Goal: Information Seeking & Learning: Learn about a topic

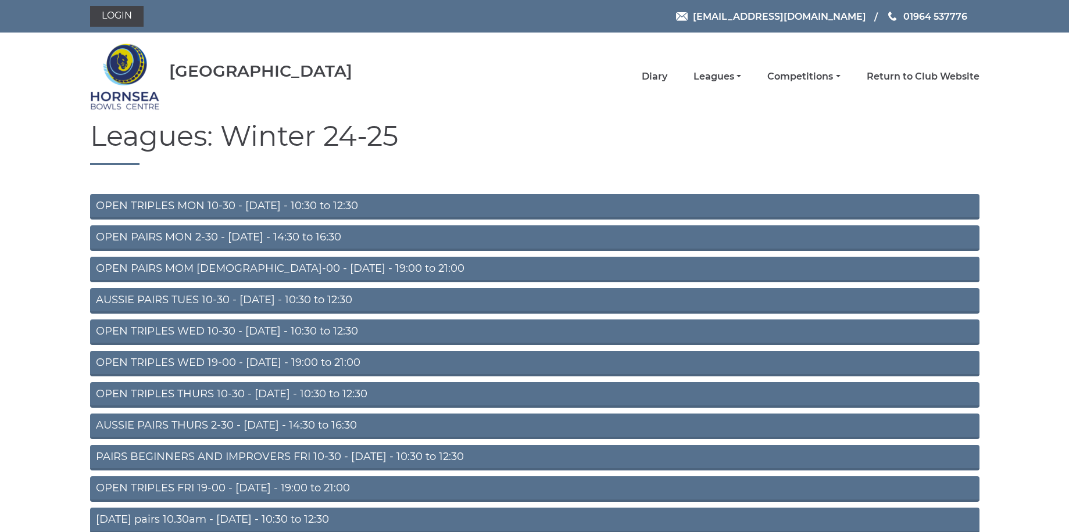
click at [210, 270] on link "OPEN PAIRS MOM 19-00 - Monday - 19:00 to 21:00" at bounding box center [534, 270] width 889 height 26
click at [171, 302] on link "AUSSIE PAIRS TUES 10-30 - Tuesday - 10:30 to 12:30" at bounding box center [534, 301] width 889 height 26
click at [737, 74] on link "Leagues" at bounding box center [717, 77] width 48 height 13
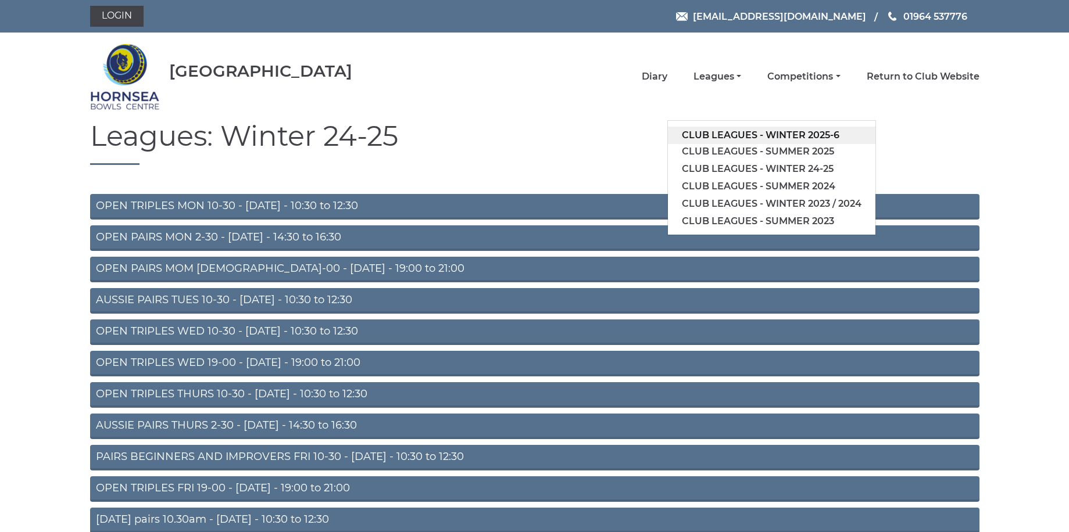
click at [723, 132] on link "Club leagues - Winter 2025-6" at bounding box center [771, 135] width 207 height 17
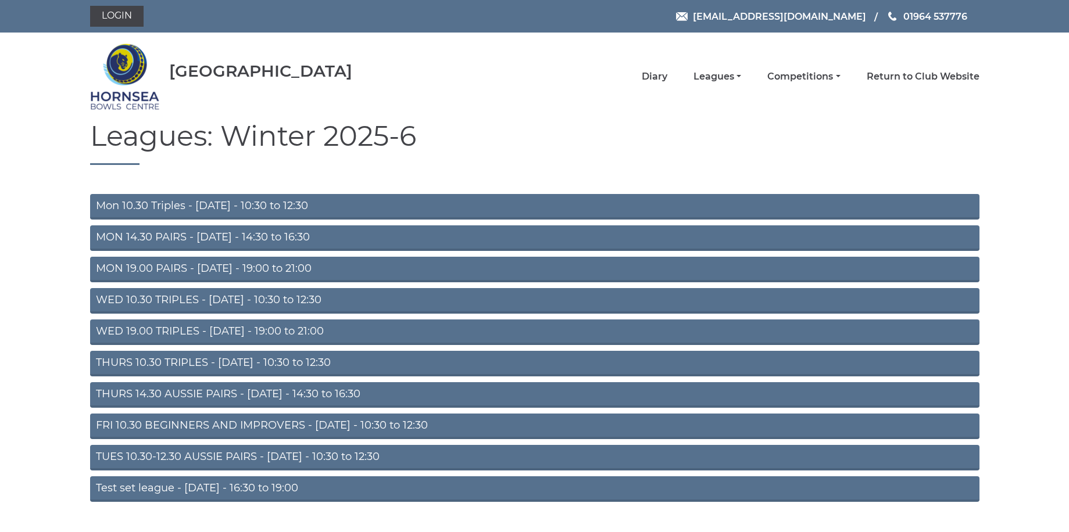
click at [241, 293] on link "WED 10.30 TRIPLES - Wednesday - 10:30 to 12:30" at bounding box center [534, 301] width 889 height 26
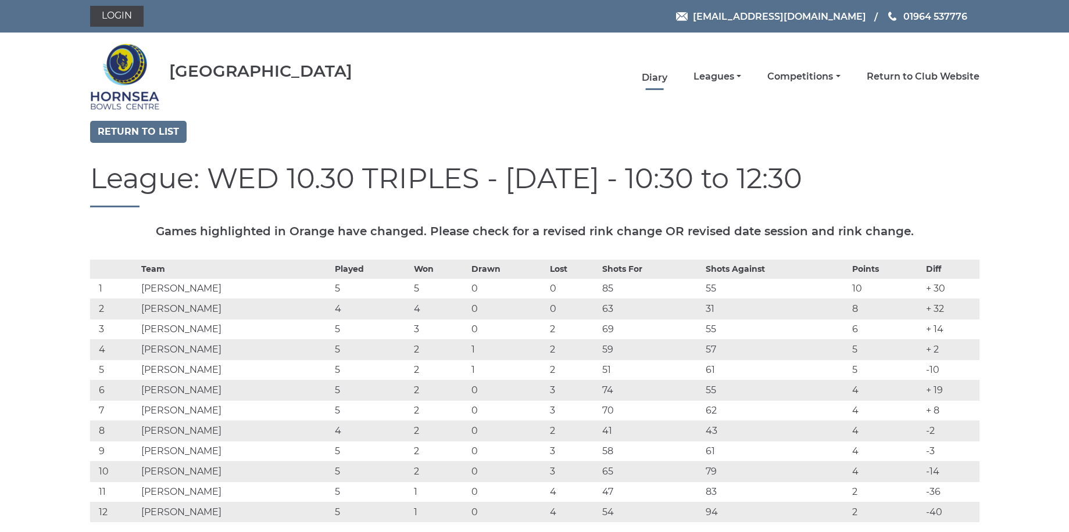
click at [659, 79] on link "Diary" at bounding box center [654, 77] width 26 height 13
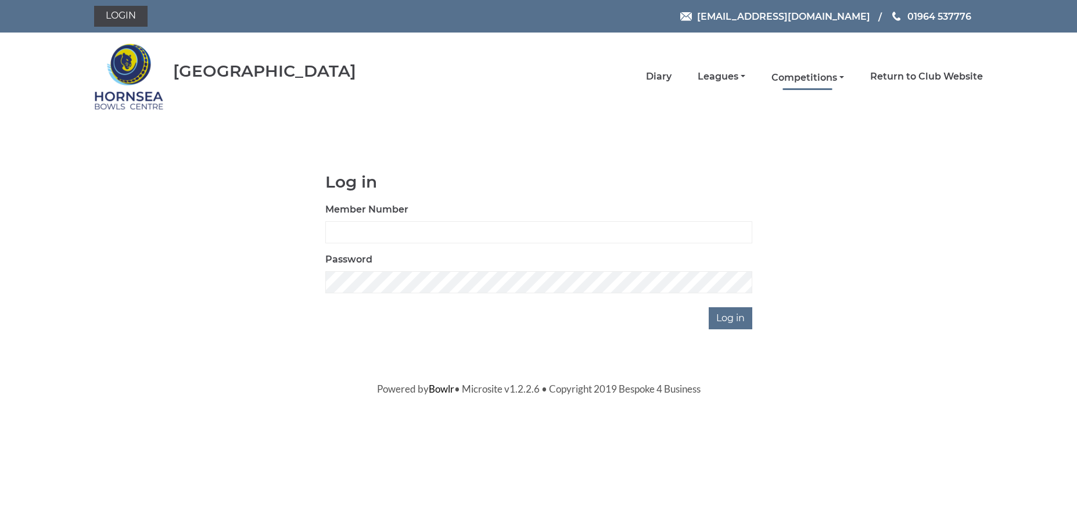
click at [812, 77] on link "Competitions" at bounding box center [808, 77] width 73 height 13
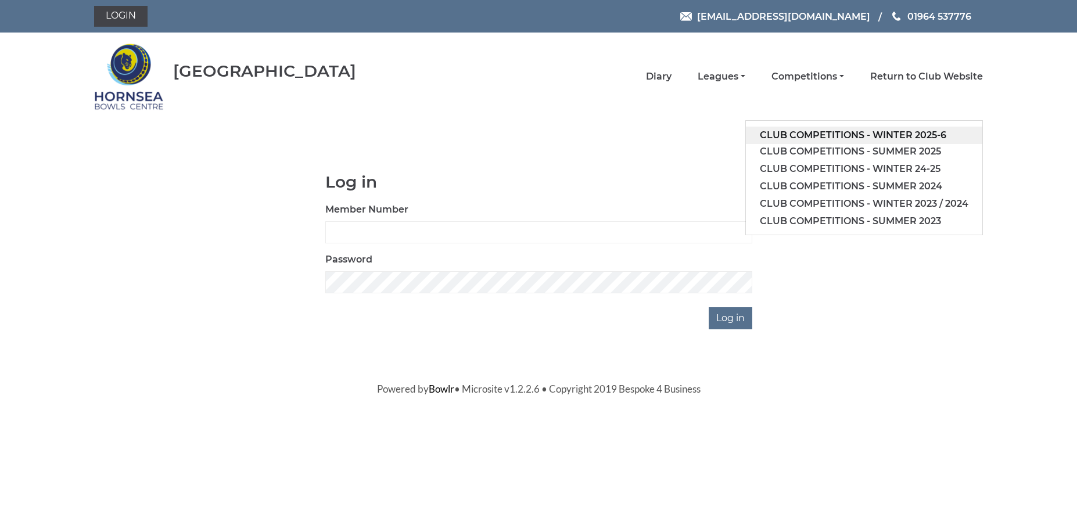
click at [808, 135] on link "Club competitions - Winter 2025-6" at bounding box center [864, 135] width 236 height 17
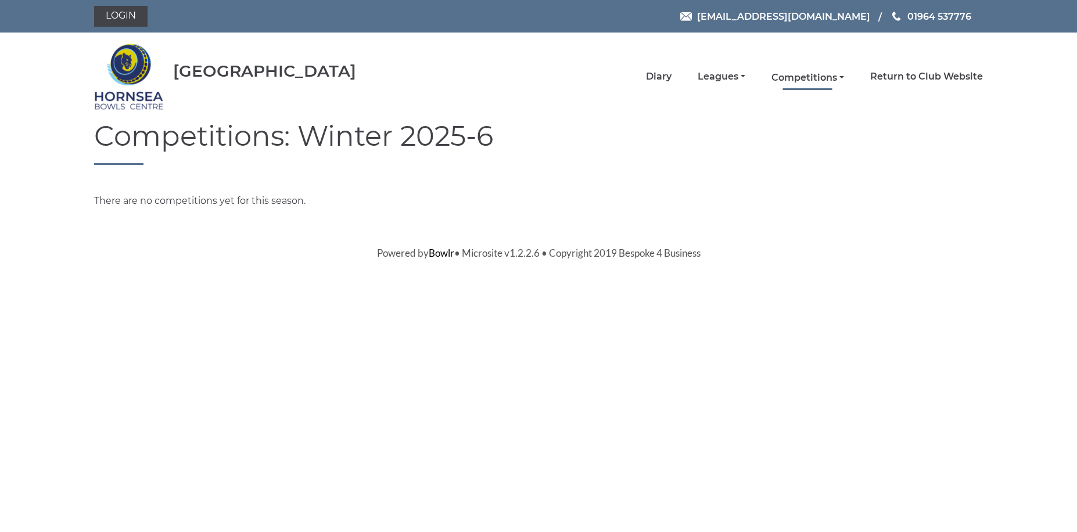
click at [833, 77] on link "Competitions" at bounding box center [808, 77] width 73 height 13
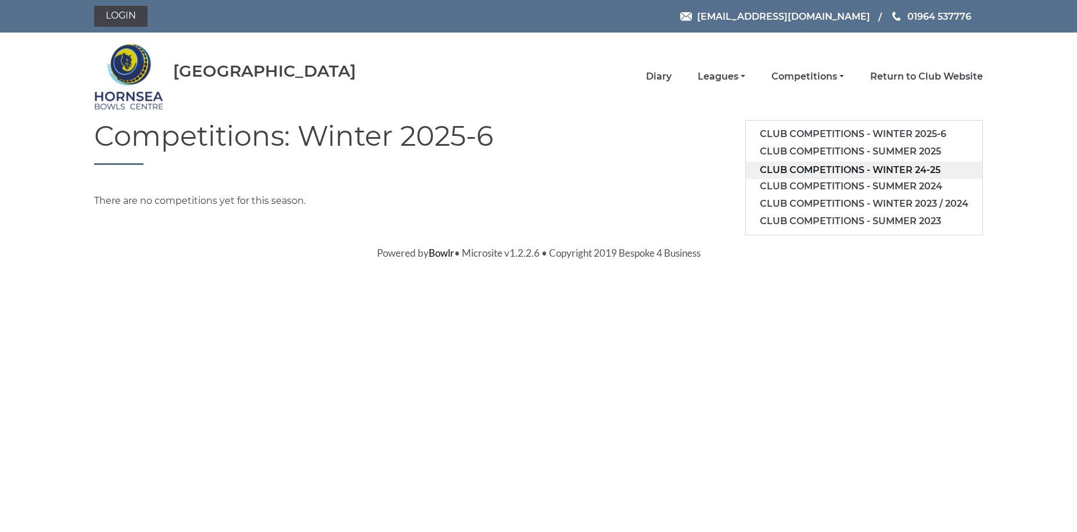
click at [830, 164] on link "Club competitions - Winter 24-25" at bounding box center [864, 170] width 236 height 17
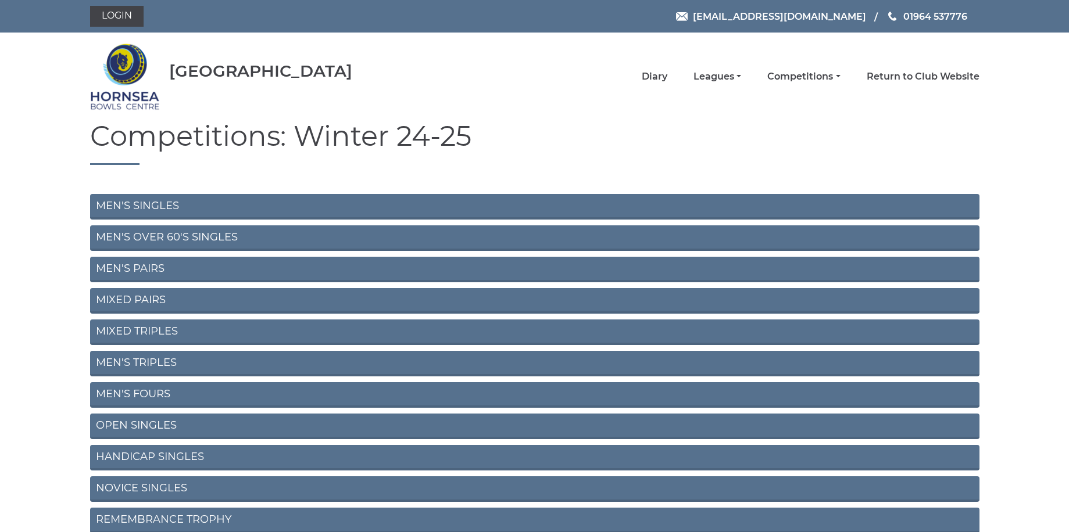
click at [235, 213] on link "MEN'S SINGLES" at bounding box center [534, 207] width 889 height 26
click at [153, 299] on link "MIXED PAIRS" at bounding box center [534, 301] width 889 height 26
click at [134, 479] on link "NOVICE SINGLES" at bounding box center [534, 489] width 889 height 26
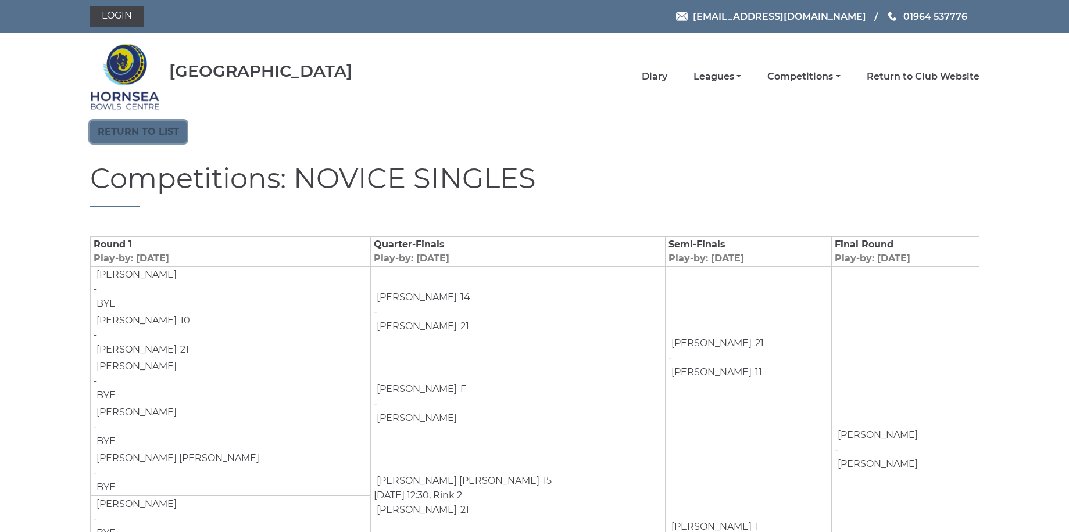
click at [118, 126] on link "Return to list" at bounding box center [138, 132] width 96 height 22
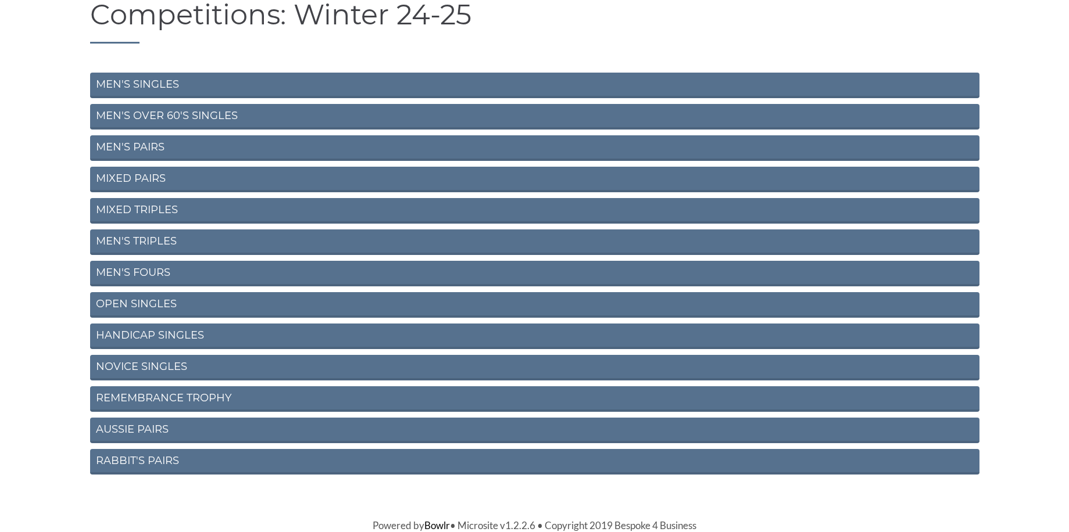
scroll to position [63, 0]
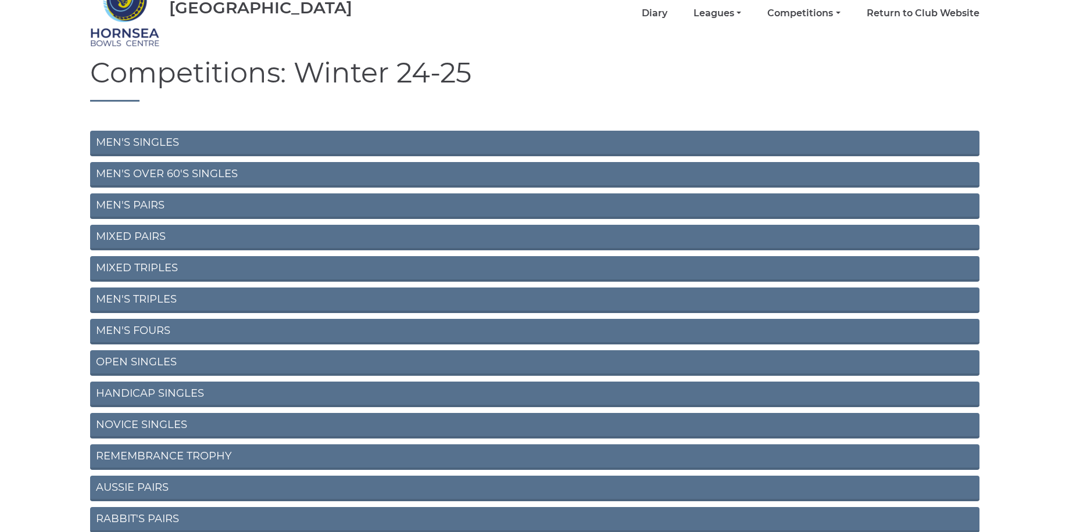
click at [152, 396] on link "HANDICAP SINGLES" at bounding box center [534, 395] width 889 height 26
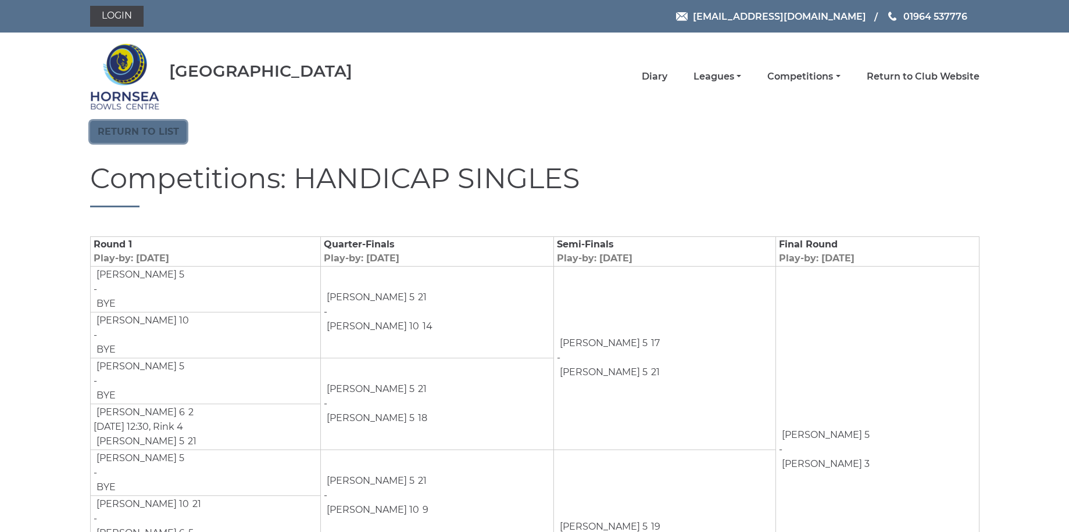
click at [147, 132] on link "Return to list" at bounding box center [138, 132] width 96 height 22
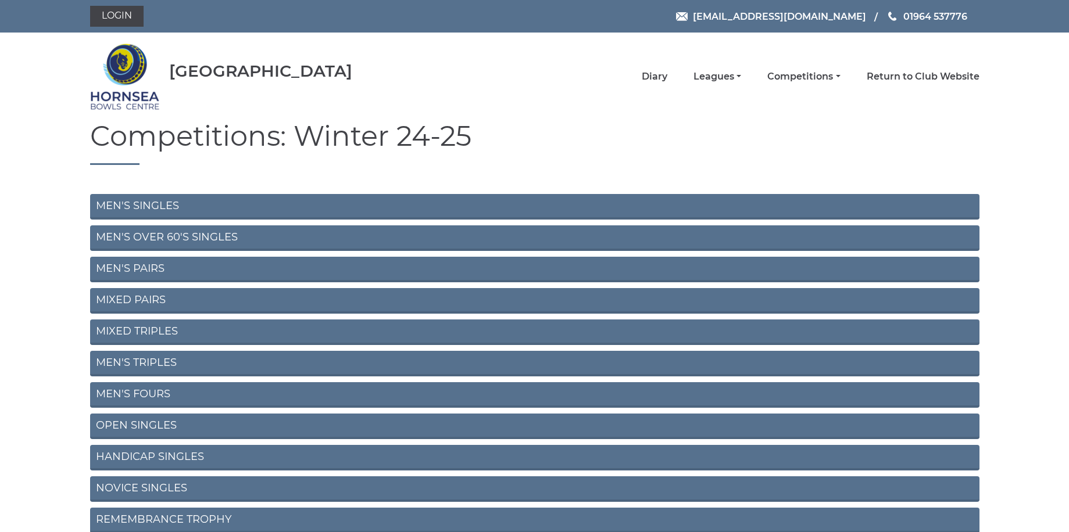
click at [155, 421] on link "OPEN SINGLES" at bounding box center [534, 427] width 889 height 26
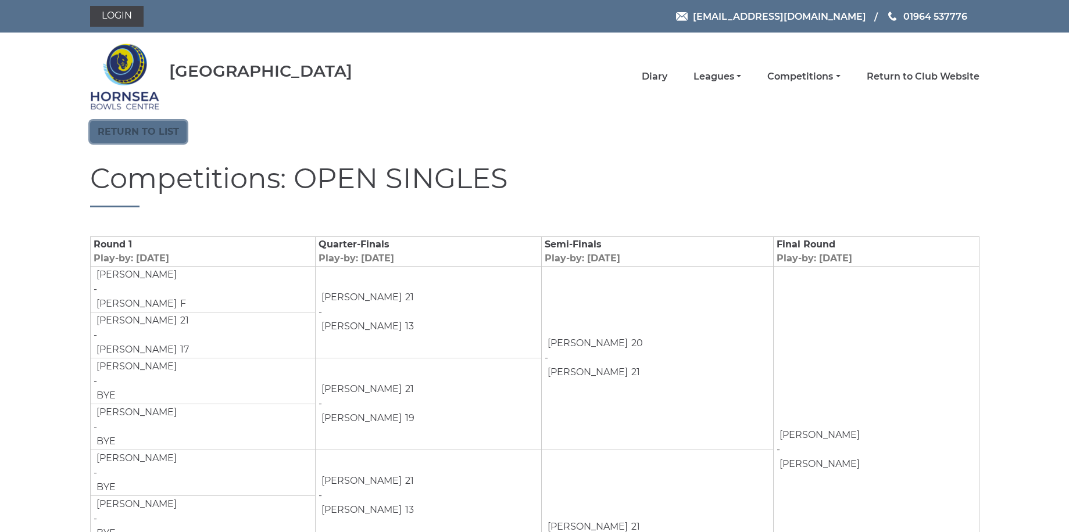
click at [117, 128] on link "Return to list" at bounding box center [138, 132] width 96 height 22
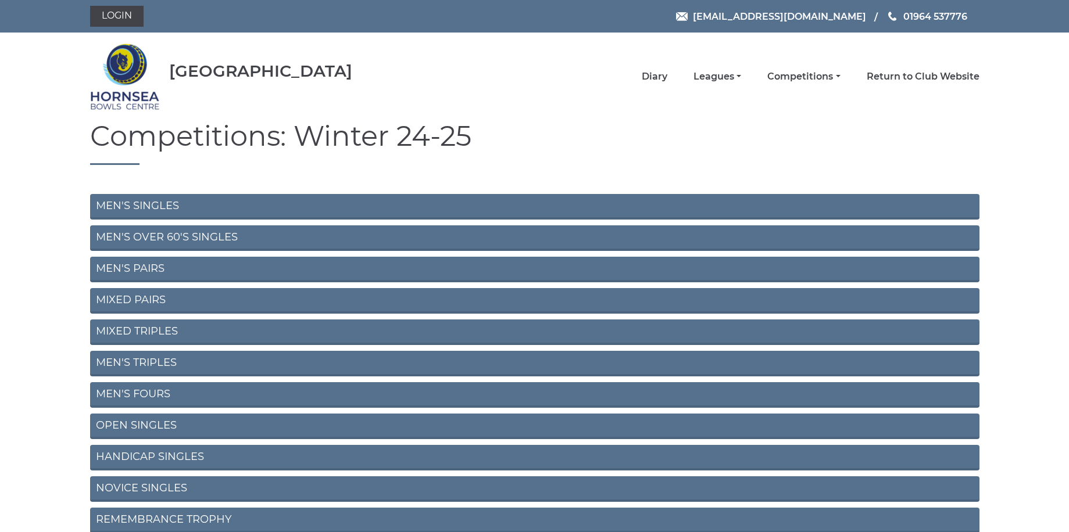
click at [155, 207] on link "MEN'S SINGLES" at bounding box center [534, 207] width 889 height 26
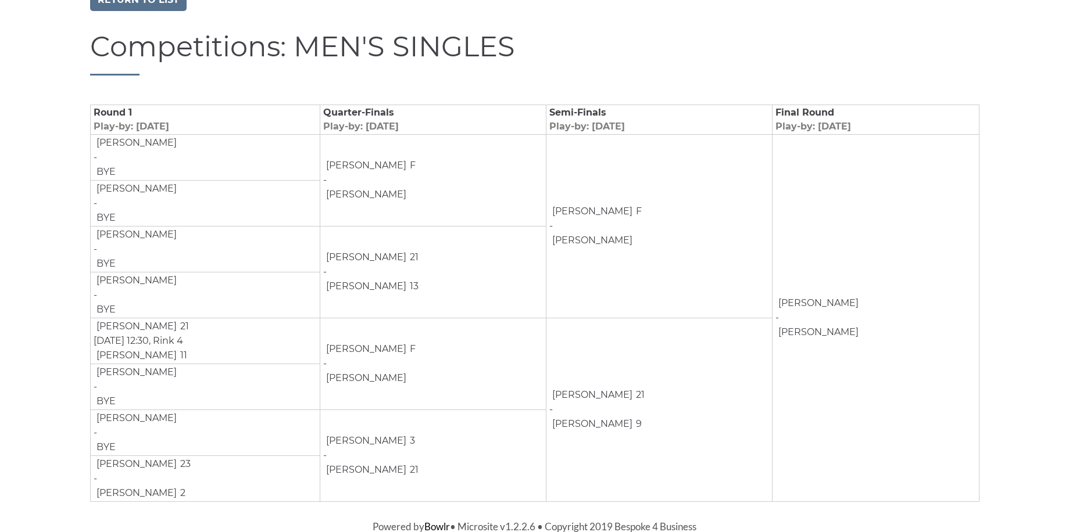
scroll to position [74, 0]
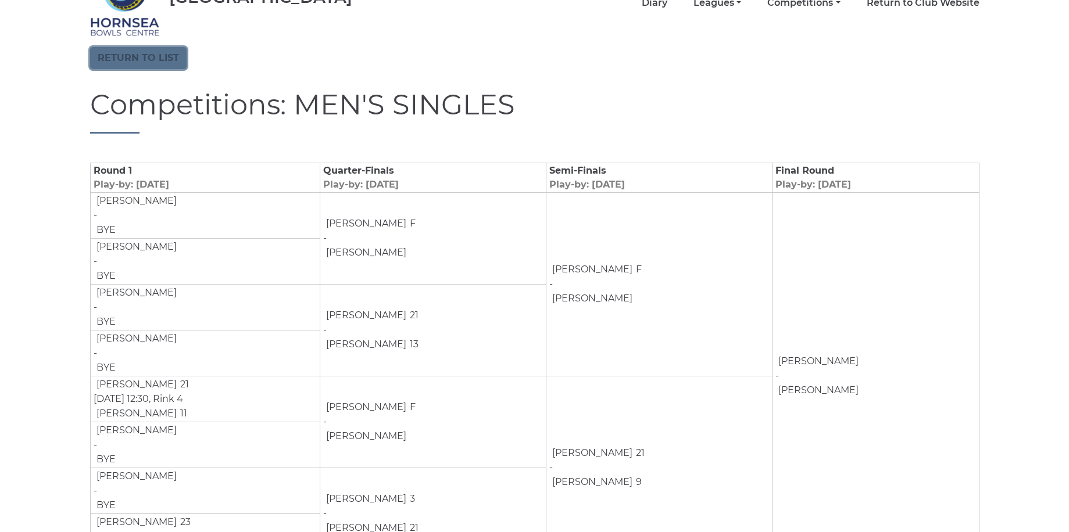
click at [148, 63] on link "Return to list" at bounding box center [138, 58] width 96 height 22
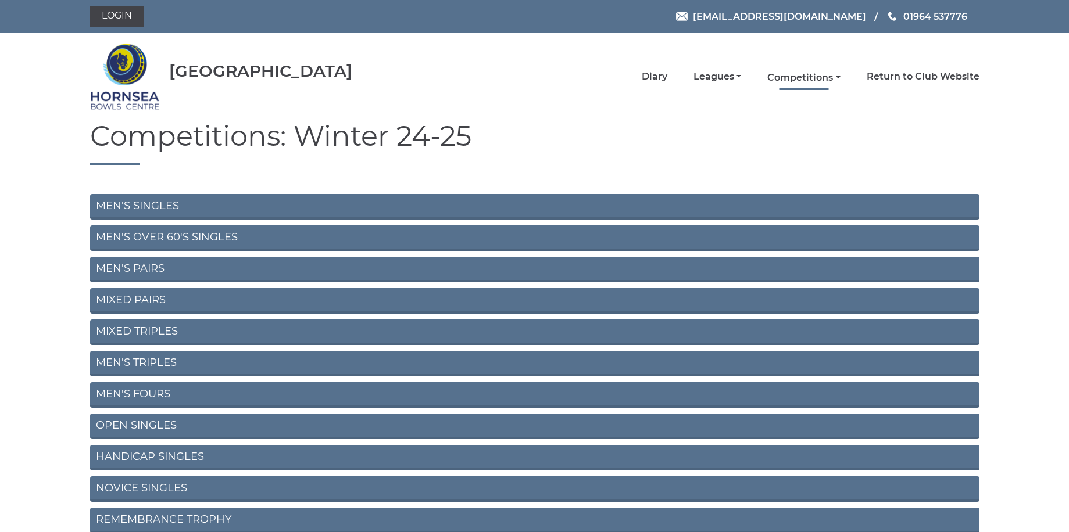
click at [823, 76] on link "Competitions" at bounding box center [803, 77] width 73 height 13
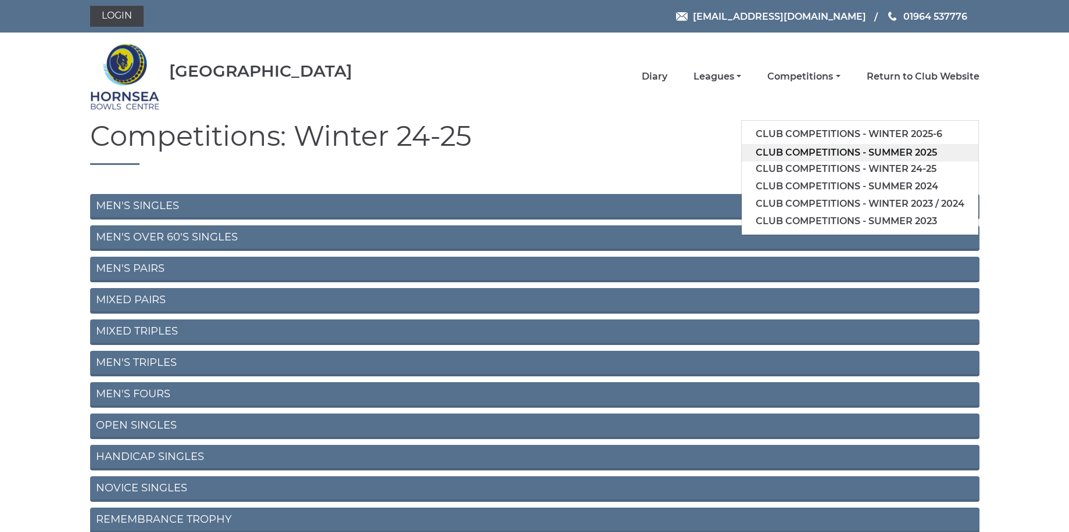
click at [807, 153] on link "Club competitions - Summer 2025" at bounding box center [859, 152] width 236 height 17
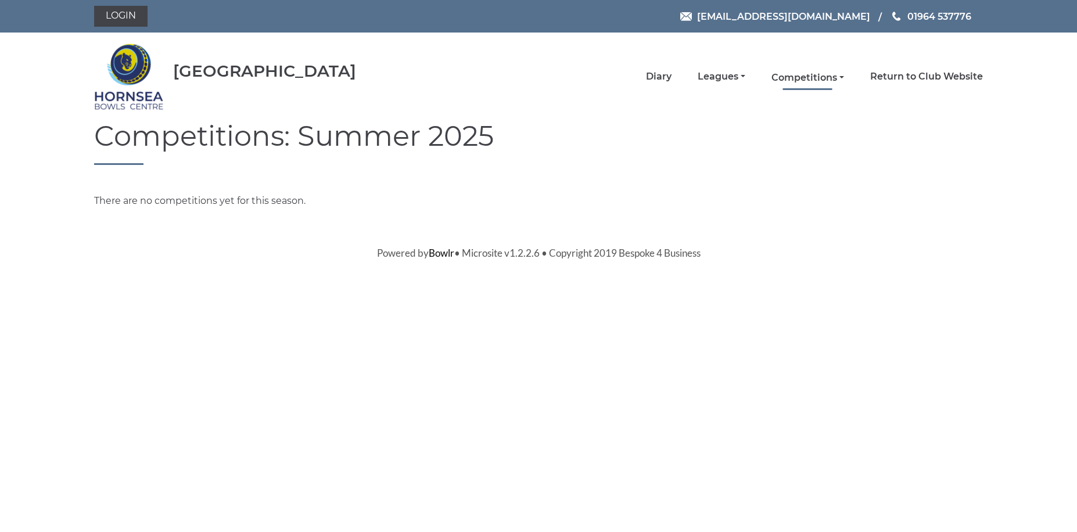
click at [840, 76] on link "Competitions" at bounding box center [808, 77] width 73 height 13
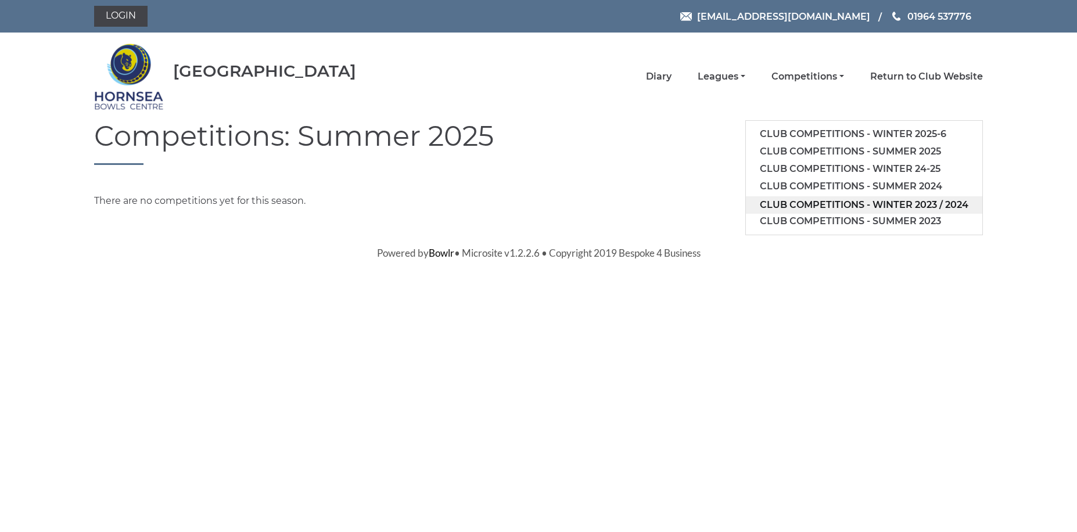
click at [813, 197] on link "Club competitions - Winter 2023 / 2024" at bounding box center [864, 204] width 236 height 17
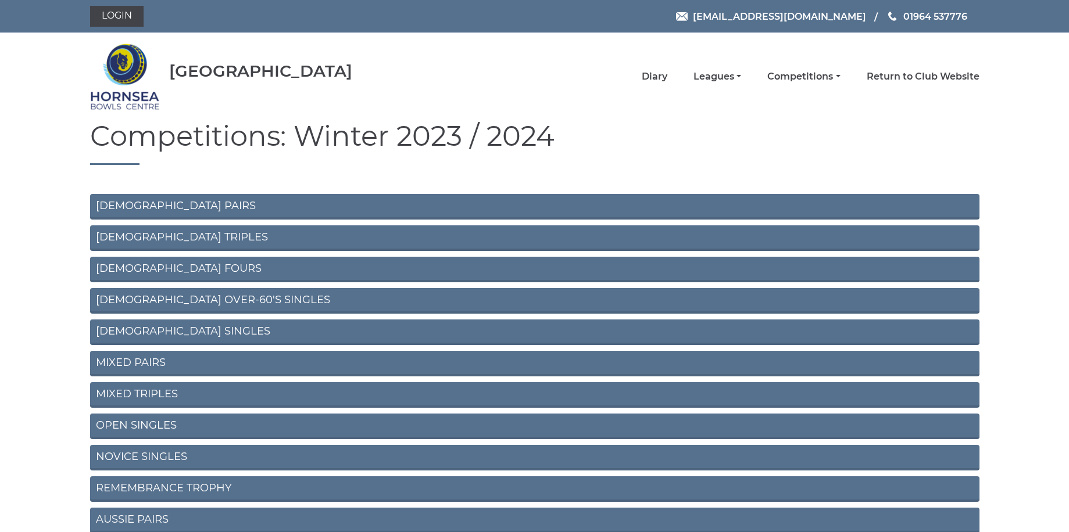
click at [156, 363] on link "MIXED PAIRS" at bounding box center [534, 364] width 889 height 26
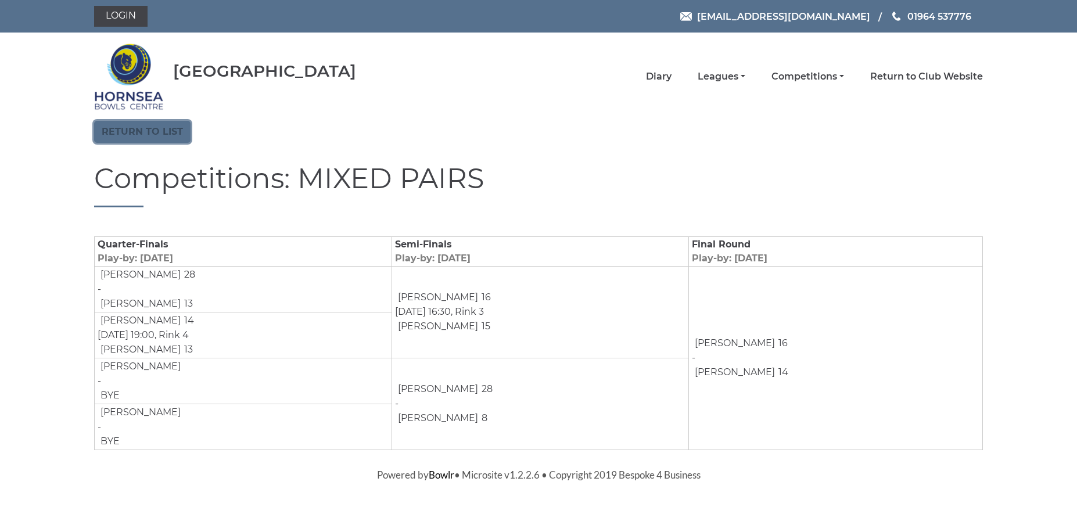
click at [158, 127] on link "Return to list" at bounding box center [142, 132] width 96 height 22
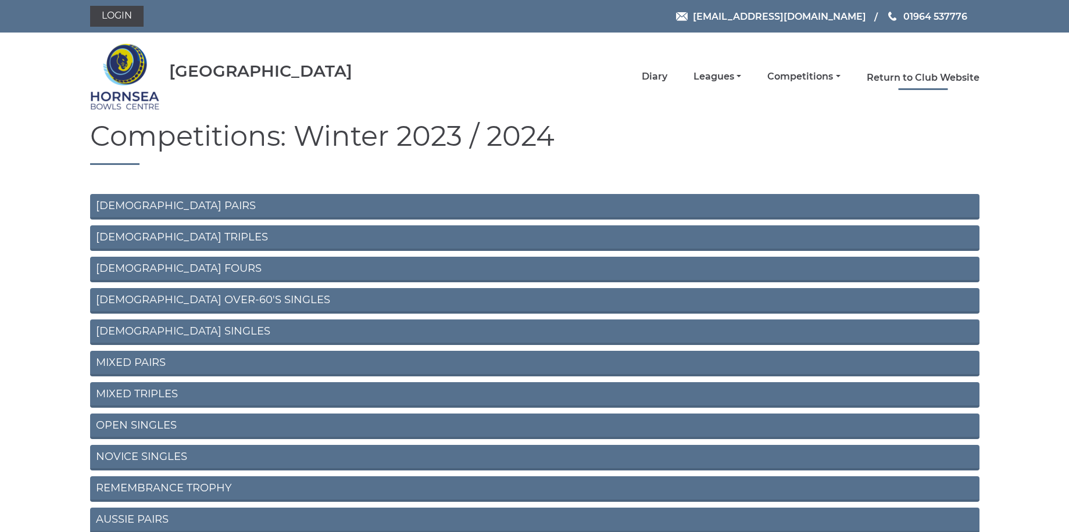
click at [916, 74] on link "Return to Club Website" at bounding box center [922, 77] width 113 height 13
